Goal: Task Accomplishment & Management: Complete application form

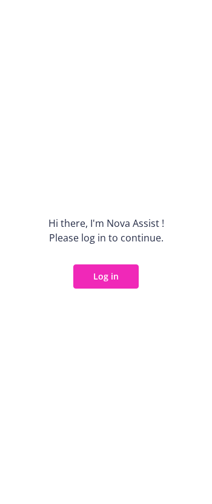
click at [95, 286] on button "Log in" at bounding box center [105, 276] width 65 height 24
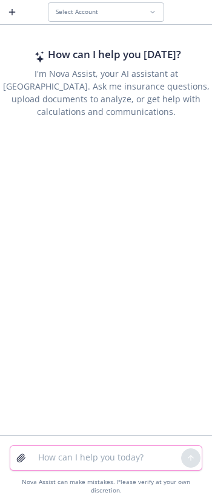
click at [86, 470] on textarea at bounding box center [106, 458] width 150 height 24
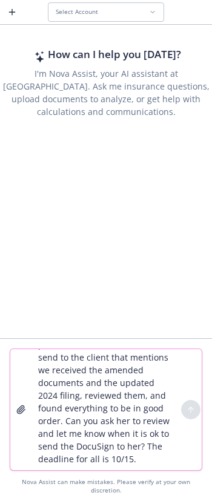
scroll to position [105, 0]
type textarea "My client. TigerConnect, needed to ammend their 5500 filings from 2022, 2023 an…"
click at [108, 21] on button "Select Account" at bounding box center [106, 11] width 116 height 19
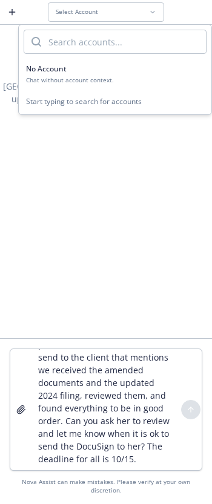
click at [105, 70] on div "No Account" at bounding box center [115, 69] width 178 height 10
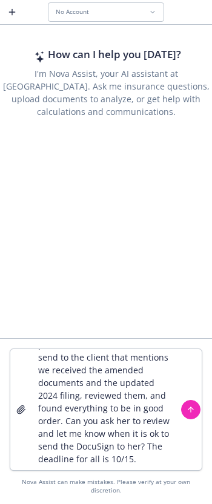
click at [206, 416] on div "My client. TigerConnect, needed to ammend their 5500 filings from 2022, 2023 an…" at bounding box center [106, 421] width 212 height 166
click at [195, 417] on button "submit" at bounding box center [190, 409] width 19 height 19
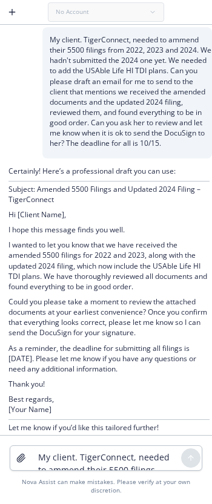
click at [172, 372] on p "As a reminder, the deadline for submitting all filings is [DATE]. Please let me…" at bounding box center [108, 358] width 201 height 31
drag, startPoint x: 174, startPoint y: 373, endPoint x: -6, endPoint y: 239, distance: 223.5
click at [0, 239] on html "No Account My client. TigerConnect, needed to ammend their 5500 filings from 20…" at bounding box center [106, 252] width 212 height 504
copy div "I wanted to let you know that we have received the amended 5500 filings for 202…"
